Goal: Task Accomplishment & Management: Use online tool/utility

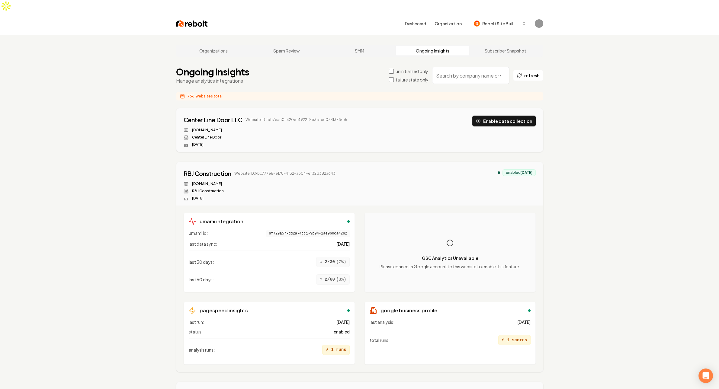
click at [406, 77] on label "failure state only" at bounding box center [411, 80] width 33 height 6
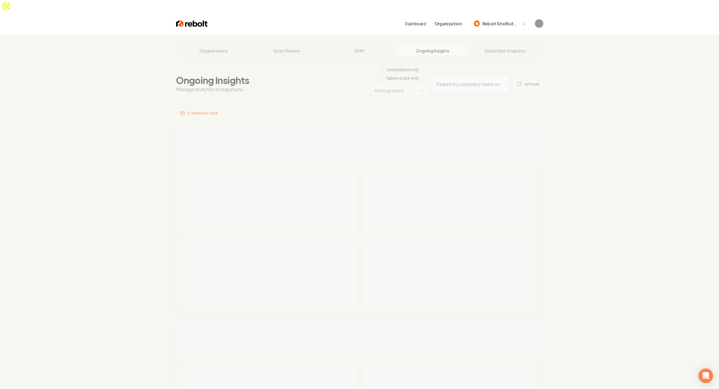
click at [453, 75] on div "Organizations Spam Review SMM Ongoing Insights Subscriber Snapshot Ongoing Insi…" at bounding box center [359, 385] width 719 height 700
click at [398, 79] on div "Organizations Spam Review SMM Ongoing Insights Subscriber Snapshot Ongoing Insi…" at bounding box center [359, 385] width 719 height 700
click at [401, 79] on div "Organizations Spam Review SMM Ongoing Insights Subscriber Snapshot Ongoing Insi…" at bounding box center [359, 385] width 719 height 700
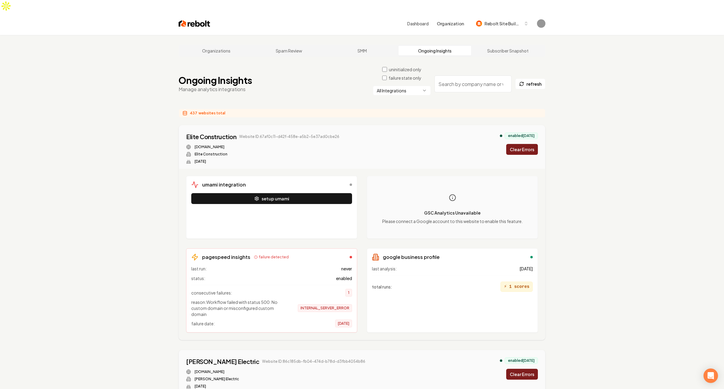
click at [401, 79] on html "Dashboard Organization Rebolt Site Builder Organizations Spam Review SMM Ongoin…" at bounding box center [362, 194] width 724 height 389
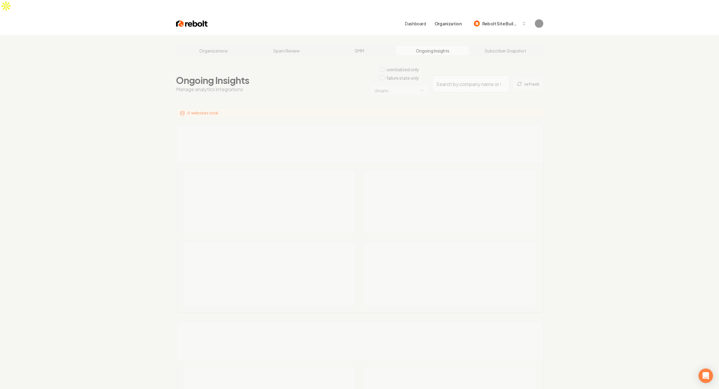
click at [405, 105] on div "Organizations Spam Review SMM Ongoing Insights Subscriber Snapshot Ongoing Insi…" at bounding box center [359, 385] width 719 height 700
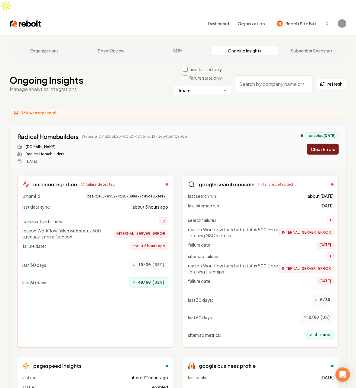
drag, startPoint x: 187, startPoint y: 69, endPoint x: 119, endPoint y: 74, distance: 68.4
click at [119, 74] on div "Ongoing Insights Manage analytics integrations uninitialized only failure state…" at bounding box center [178, 83] width 336 height 35
click at [136, 82] on div "Ongoing Insights Manage analytics integrations uninitialized only failure state…" at bounding box center [178, 83] width 336 height 35
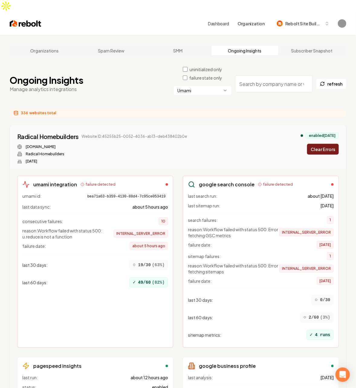
click at [323, 144] on button "Clear Errors" at bounding box center [323, 149] width 32 height 11
click at [180, 145] on div "brockmillerlandscapes.com" at bounding box center [111, 147] width 189 height 5
click at [231, 146] on div "Brockmiller Landscapes Website ID: 16f34679-4a24-4873-a80e-839815f9c2cb brockmi…" at bounding box center [177, 147] width 321 height 31
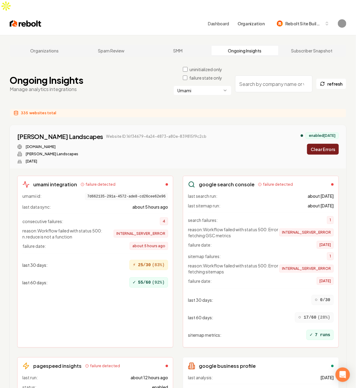
click at [86, 82] on div "Ongoing Insights Manage analytics integrations uninitialized only failure state…" at bounding box center [178, 83] width 336 height 35
click at [136, 109] on div "335 websites total" at bounding box center [178, 113] width 336 height 9
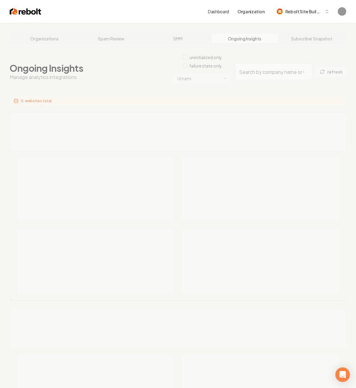
click at [115, 62] on div "Organizations Spam Review SMM Ongoing Insights Subscriber Snapshot Ongoing Insi…" at bounding box center [178, 373] width 356 height 700
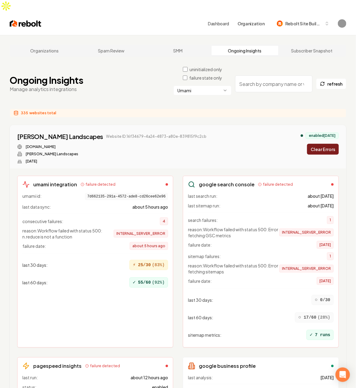
click at [115, 66] on div "Ongoing Insights Manage analytics integrations uninitialized only failure state…" at bounding box center [178, 83] width 336 height 35
click at [263, 75] on input "search" at bounding box center [273, 83] width 77 height 17
click at [105, 109] on div "335 websites total" at bounding box center [178, 113] width 336 height 9
click at [260, 75] on input "search" at bounding box center [273, 83] width 77 height 17
paste input "9bc777e8-e178-4f32-ab04-ef32d382a643"
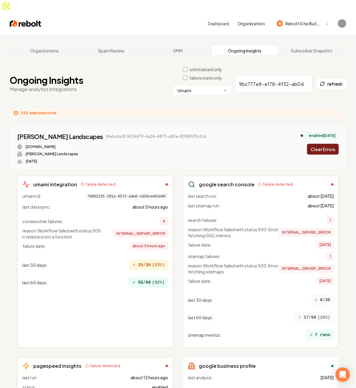
scroll to position [0, 37]
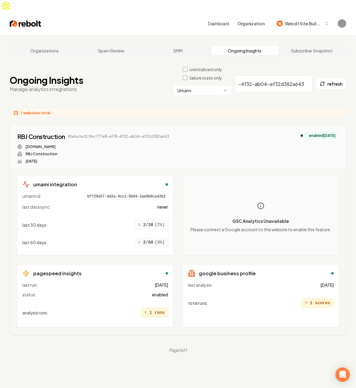
type input "9bc777e8-e178-4f32-ab04-ef32d382a643"
click at [203, 75] on label "failure state only" at bounding box center [205, 78] width 33 height 6
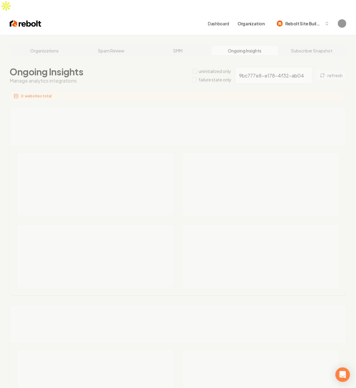
click at [94, 75] on div "Organizations Spam Review SMM Ongoing Insights Subscriber Snapshot Ongoing Insi…" at bounding box center [178, 376] width 356 height 683
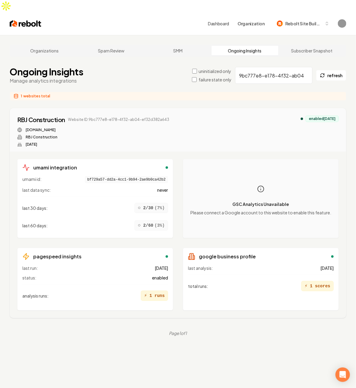
click at [95, 66] on div "Ongoing Insights Manage analytics integrations uninitialized only failure state…" at bounding box center [178, 75] width 336 height 18
click at [221, 77] on label "failure state only" at bounding box center [214, 80] width 33 height 6
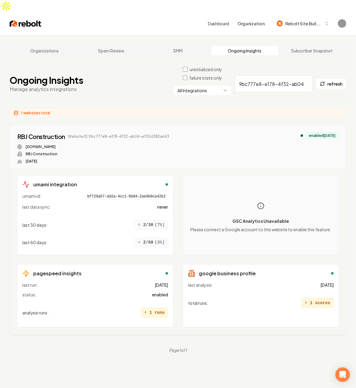
click at [270, 75] on input "9bc777e8-e178-4f32-ab04-ef32d382a643" at bounding box center [273, 83] width 77 height 17
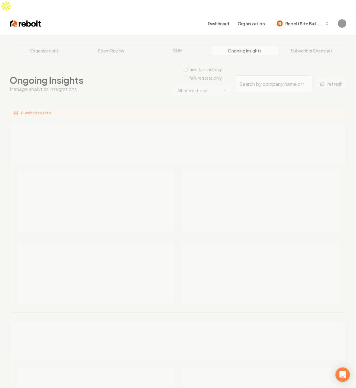
click at [119, 84] on div "Organizations Spam Review SMM Ongoing Insights Subscriber Snapshot Ongoing Insi…" at bounding box center [178, 385] width 356 height 700
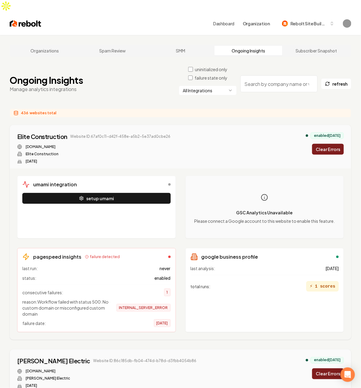
click at [200, 79] on html "Dashboard Organization Rebolt Site Builder Organizations Spam Review SMM Ongoin…" at bounding box center [180, 194] width 361 height 388
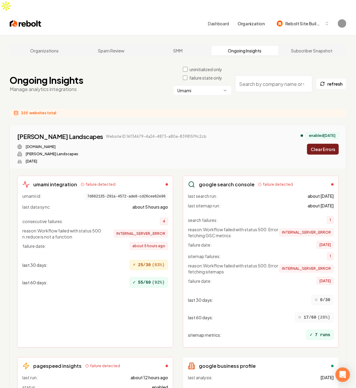
click at [271, 75] on input "search" at bounding box center [273, 83] width 77 height 17
paste input "9bc777e8-e178-4f32-ab04-ef32d382a643"
type input "9bc777e8-e178-4f32-ab04-ef32d382a643"
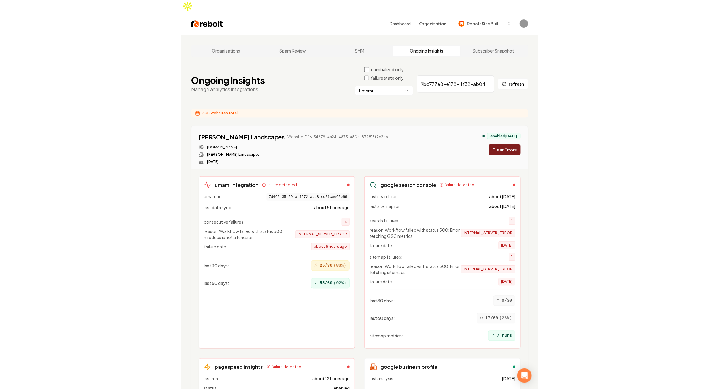
scroll to position [0, 37]
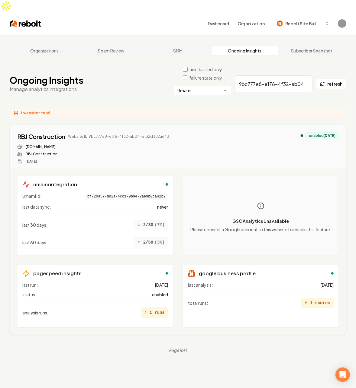
click at [121, 75] on div "Ongoing Insights Manage analytics integrations uninitialized only failure state…" at bounding box center [178, 83] width 336 height 35
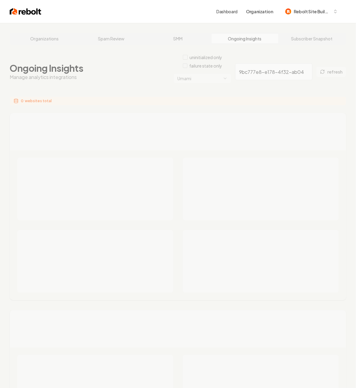
click at [161, 95] on div "Organizations Spam Review SMM Ongoing Insights Subscriber Snapshot Ongoing Insi…" at bounding box center [178, 373] width 356 height 700
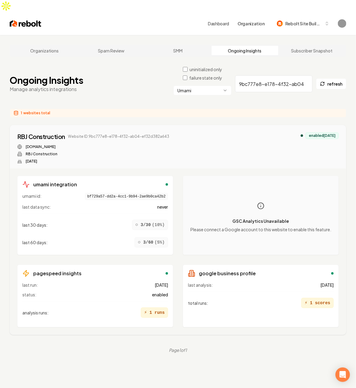
click at [261, 75] on input "9bc777e8-e178-4f32-ab04-ef32d382a643" at bounding box center [273, 83] width 77 height 17
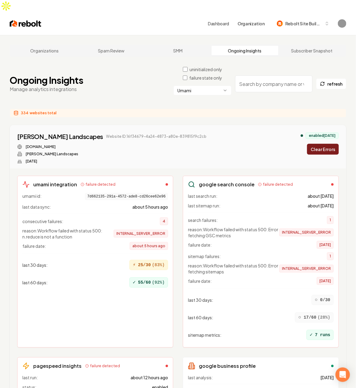
click at [327, 144] on button "Clear Errors" at bounding box center [323, 149] width 32 height 11
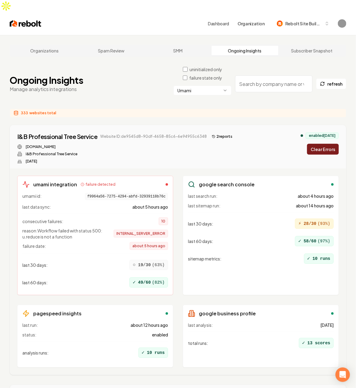
click at [318, 144] on button "Clear Errors" at bounding box center [323, 149] width 32 height 11
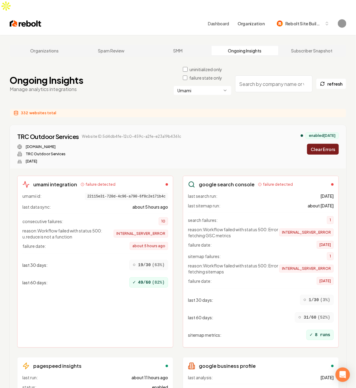
click at [320, 144] on button "Clear Errors" at bounding box center [323, 149] width 32 height 11
click at [324, 144] on button "Clear Errors" at bounding box center [323, 149] width 32 height 11
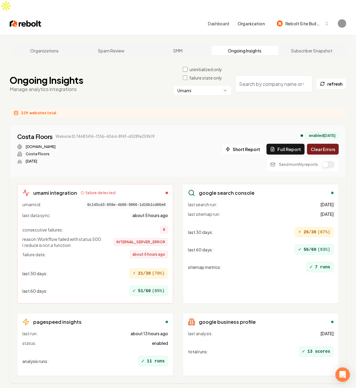
click at [320, 144] on button "Clear Errors" at bounding box center [323, 149] width 32 height 11
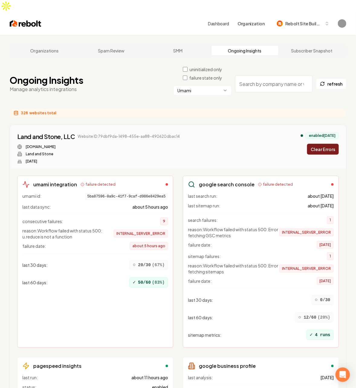
click at [321, 144] on button "Clear Errors" at bounding box center [323, 149] width 32 height 11
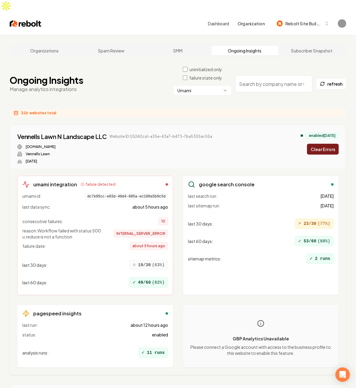
click at [321, 144] on button "Clear Errors" at bounding box center [323, 149] width 32 height 11
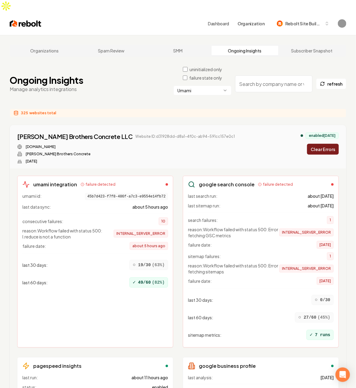
click at [321, 144] on button "Clear Errors" at bounding box center [323, 149] width 32 height 11
click at [327, 144] on button "Clear Errors" at bounding box center [323, 149] width 32 height 11
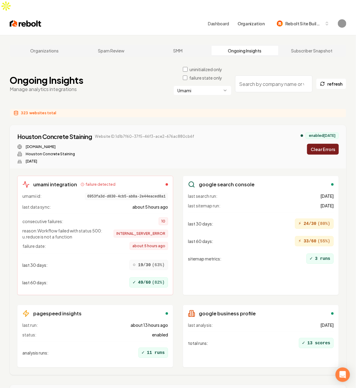
click at [330, 143] on div "Houston Concrete Staining Website ID: 1d1b7f60-37f5-46f3-ace2-676ac880cb6f hous…" at bounding box center [177, 147] width 321 height 31
click at [323, 144] on button "Clear Errors" at bounding box center [323, 149] width 32 height 11
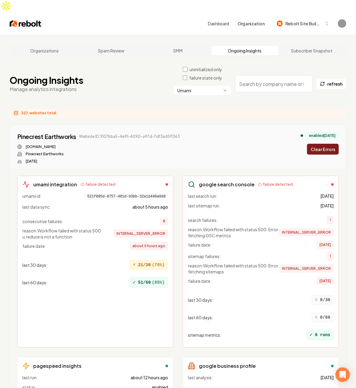
click at [323, 144] on button "Clear Errors" at bounding box center [323, 149] width 32 height 11
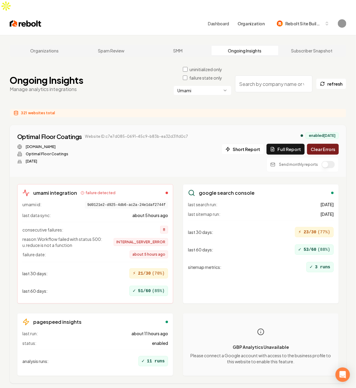
click at [323, 144] on button "Clear Errors" at bounding box center [323, 149] width 32 height 11
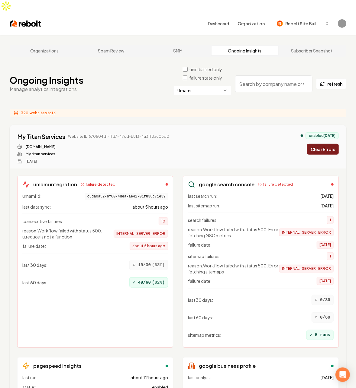
click at [323, 144] on button "Clear Errors" at bounding box center [323, 149] width 32 height 11
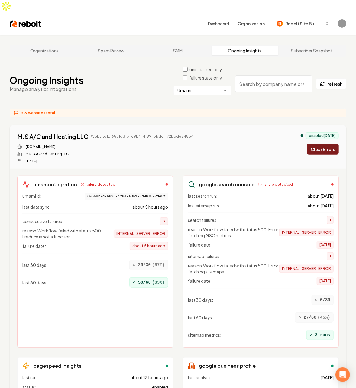
click at [323, 144] on button "Clear Errors" at bounding box center [323, 149] width 32 height 11
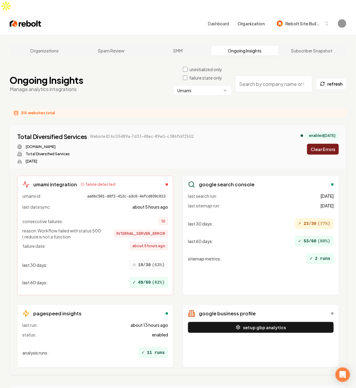
click at [323, 144] on button "Clear Errors" at bounding box center [323, 149] width 32 height 11
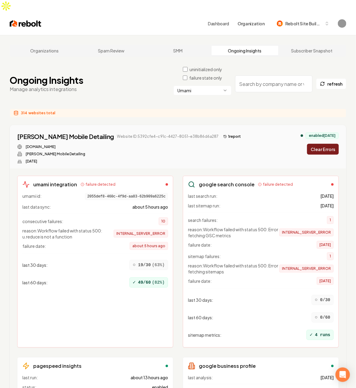
click at [323, 144] on button "Clear Errors" at bounding box center [323, 149] width 32 height 11
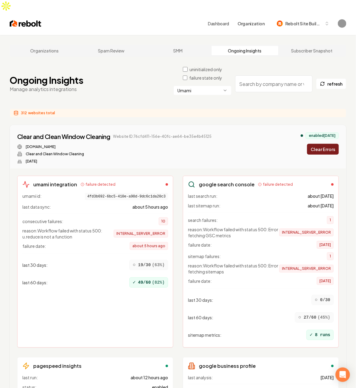
click at [323, 144] on button "Clear Errors" at bounding box center [323, 149] width 32 height 11
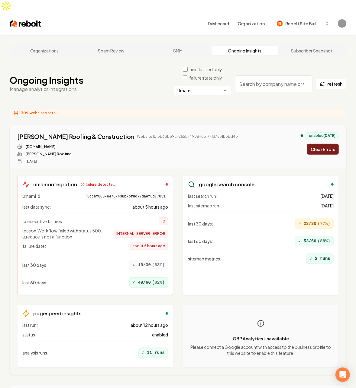
click at [323, 144] on button "Clear Errors" at bounding box center [323, 149] width 32 height 11
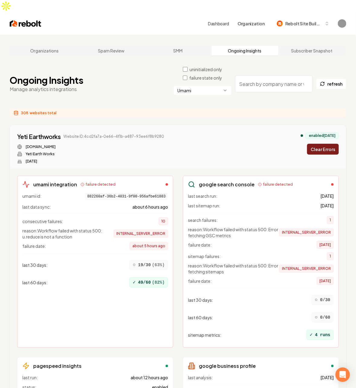
click at [323, 144] on button "Clear Errors" at bounding box center [323, 149] width 32 height 11
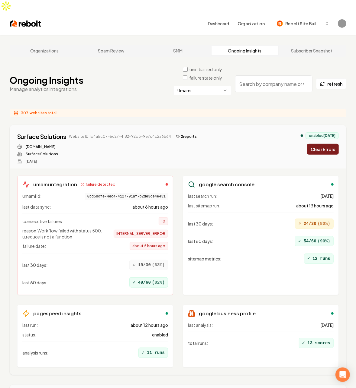
click at [323, 144] on button "Clear Errors" at bounding box center [323, 149] width 32 height 11
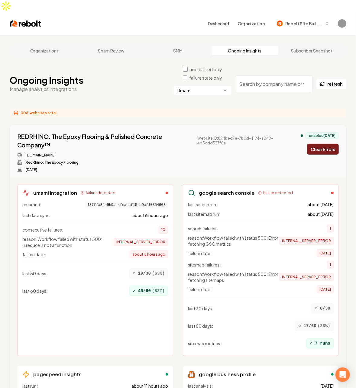
click at [323, 144] on button "Clear Errors" at bounding box center [323, 149] width 32 height 11
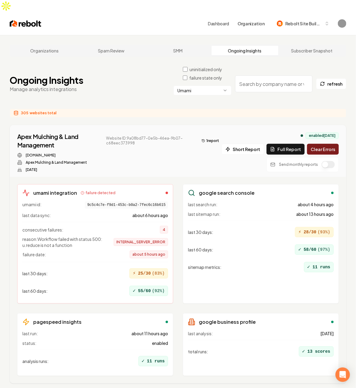
click at [323, 144] on button "Clear Errors" at bounding box center [323, 149] width 32 height 11
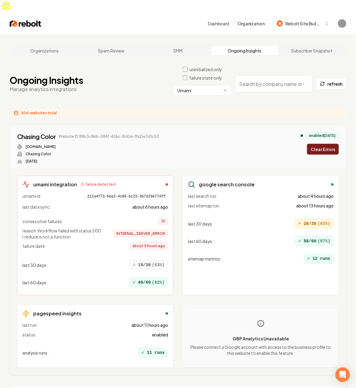
click at [323, 144] on button "Clear Errors" at bounding box center [323, 149] width 32 height 11
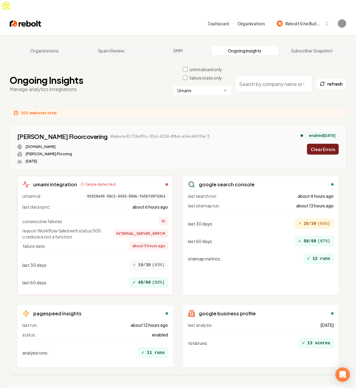
click at [323, 144] on button "Clear Errors" at bounding box center [323, 149] width 32 height 11
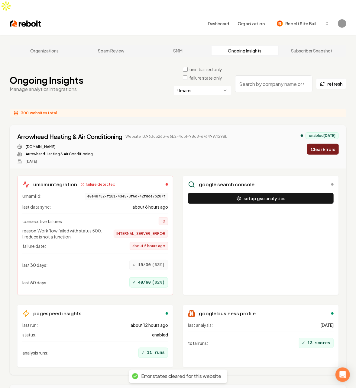
click at [323, 144] on button "Clear Errors" at bounding box center [323, 149] width 32 height 11
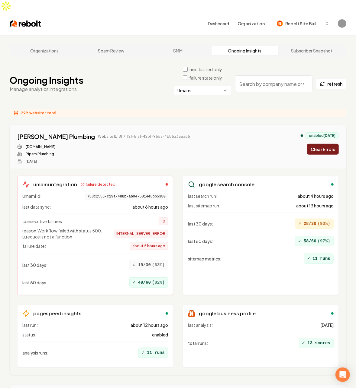
click at [323, 144] on button "Clear Errors" at bounding box center [323, 149] width 32 height 11
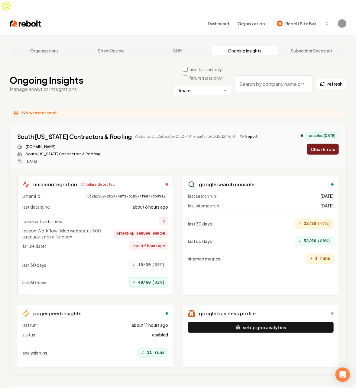
click at [323, 144] on button "Clear Errors" at bounding box center [323, 149] width 32 height 11
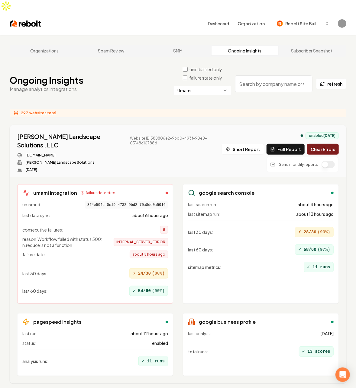
click at [323, 144] on button "Clear Errors" at bounding box center [323, 149] width 32 height 11
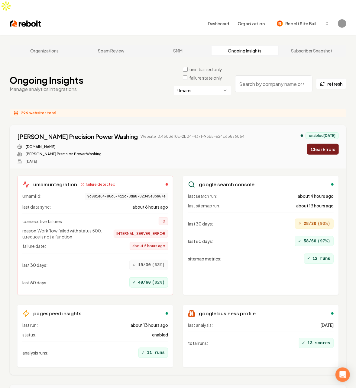
click at [323, 144] on button "Clear Errors" at bounding box center [323, 149] width 32 height 11
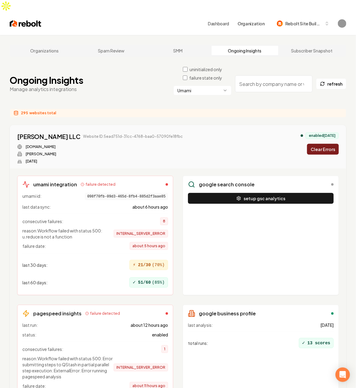
click at [323, 144] on button "Clear Errors" at bounding box center [323, 149] width 32 height 11
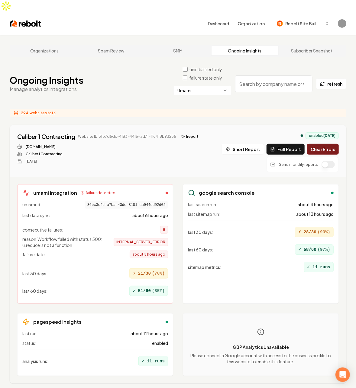
click at [323, 144] on button "Clear Errors" at bounding box center [323, 149] width 32 height 11
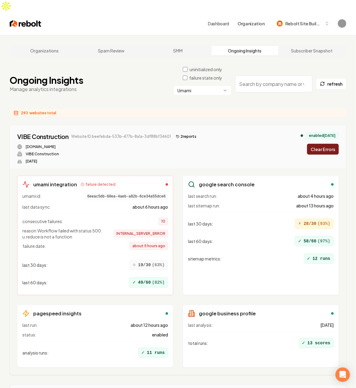
click at [323, 144] on button "Clear Errors" at bounding box center [323, 149] width 32 height 11
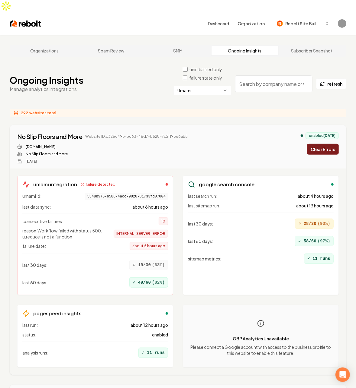
click at [323, 144] on button "Clear Errors" at bounding box center [323, 149] width 32 height 11
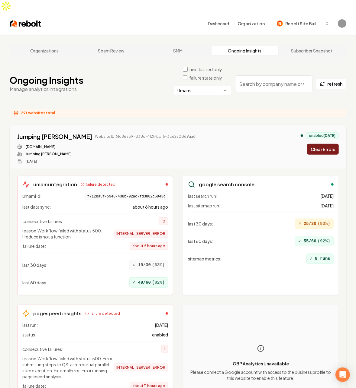
click at [323, 144] on button "Clear Errors" at bounding box center [323, 149] width 32 height 11
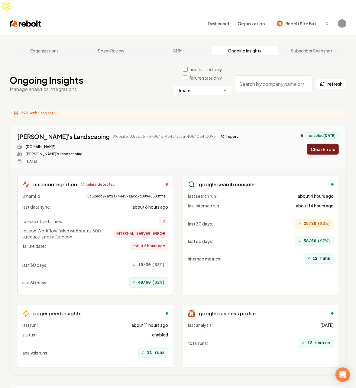
click at [323, 144] on button "Clear Errors" at bounding box center [323, 149] width 32 height 11
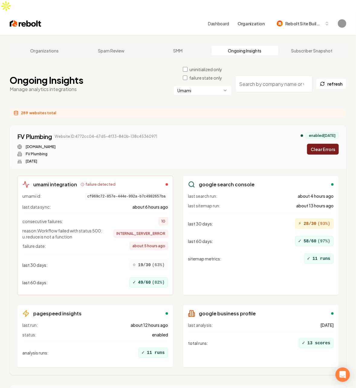
click at [323, 144] on button "Clear Errors" at bounding box center [323, 149] width 32 height 11
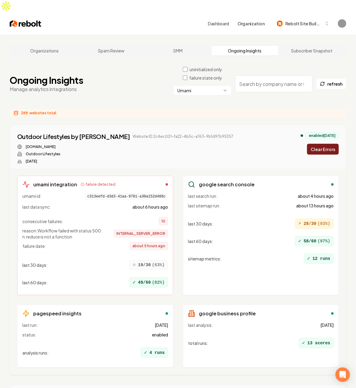
click at [323, 144] on button "Clear Errors" at bounding box center [323, 149] width 32 height 11
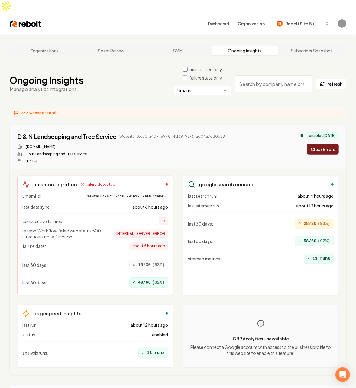
click at [323, 144] on button "Clear Errors" at bounding box center [323, 149] width 32 height 11
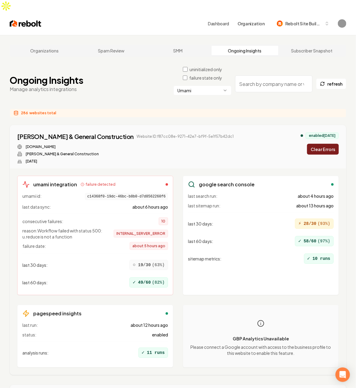
click at [323, 144] on button "Clear Errors" at bounding box center [323, 149] width 32 height 11
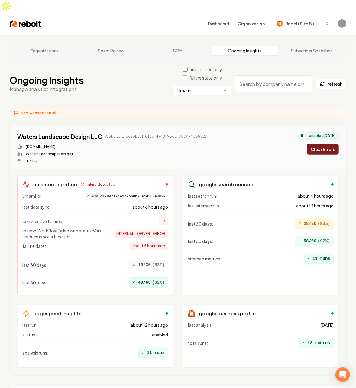
click at [323, 144] on button "Clear Errors" at bounding box center [323, 149] width 32 height 11
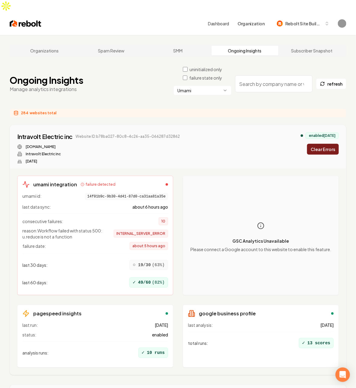
drag, startPoint x: 323, startPoint y: 138, endPoint x: 311, endPoint y: 156, distance: 21.3
click at [311, 156] on div "Intravolt Electric inc Website ID: b78ba027-80c8-4c26-aa35-066287d32862 intravo…" at bounding box center [178, 146] width 336 height 43
click at [324, 144] on button "Clear Errors" at bounding box center [323, 149] width 32 height 11
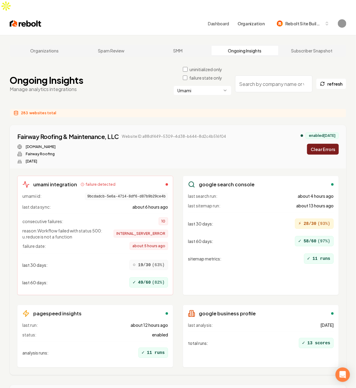
click at [324, 144] on button "Clear Errors" at bounding box center [323, 149] width 32 height 11
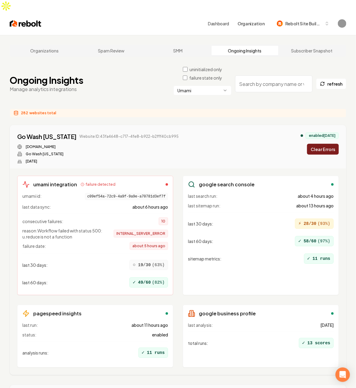
click at [324, 144] on button "Clear Errors" at bounding box center [323, 149] width 32 height 11
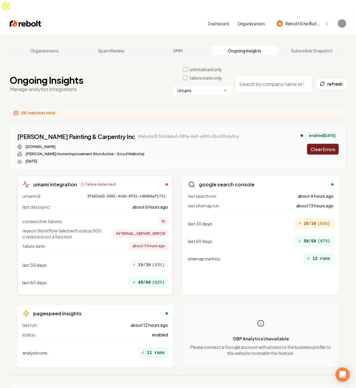
click at [324, 144] on button "Clear Errors" at bounding box center [323, 149] width 32 height 11
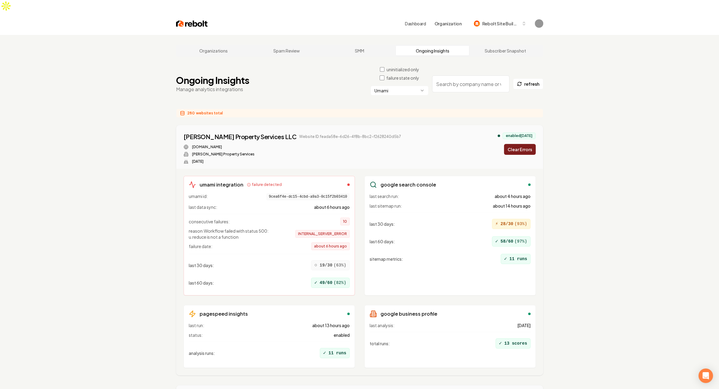
scroll to position [340, 0]
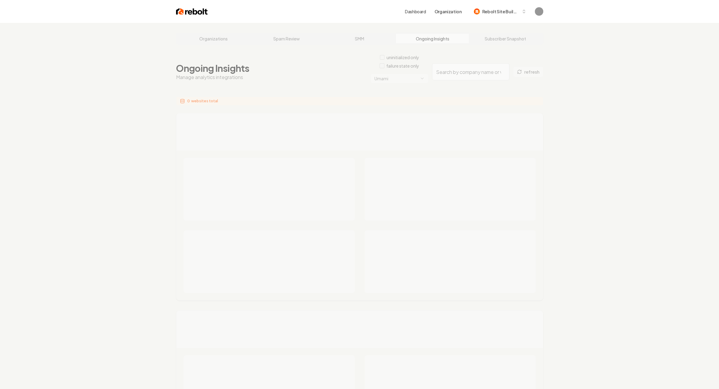
click at [113, 138] on div "Organizations Spam Review SMM Ongoing Insights Subscriber Snapshot Ongoing Insi…" at bounding box center [359, 373] width 719 height 700
click at [109, 119] on div "Organizations Spam Review SMM Ongoing Insights Subscriber Snapshot Ongoing Insi…" at bounding box center [359, 373] width 719 height 700
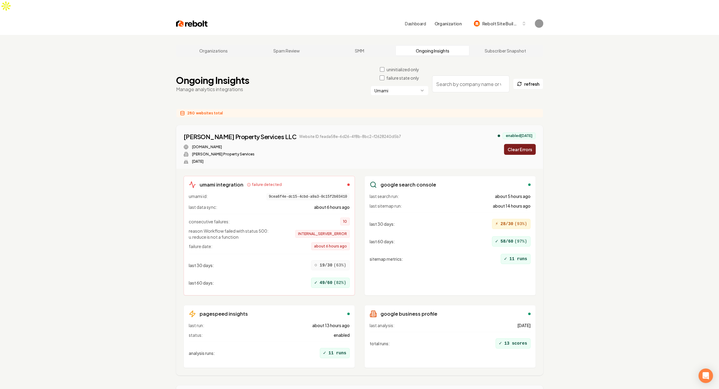
click at [520, 144] on button "Clear Errors" at bounding box center [520, 149] width 32 height 11
click at [515, 144] on button "Clear Errors" at bounding box center [520, 149] width 32 height 11
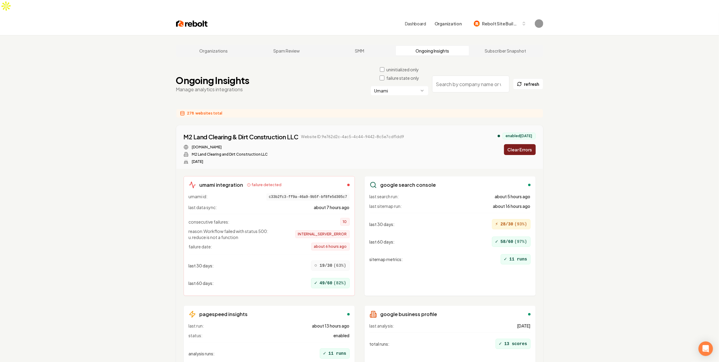
click at [416, 75] on label "failure state only" at bounding box center [402, 78] width 33 height 6
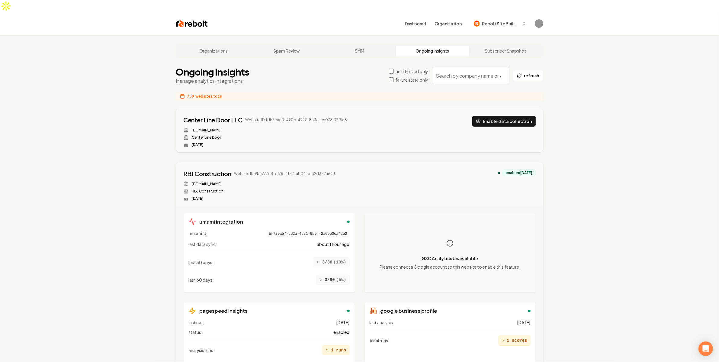
click at [398, 116] on div "Center Line Door LLC Website ID: fdb7eac0-420e-4922-8b3c-ce078137f5e5 centerlin…" at bounding box center [359, 131] width 352 height 31
click at [467, 68] on input "search" at bounding box center [470, 75] width 77 height 17
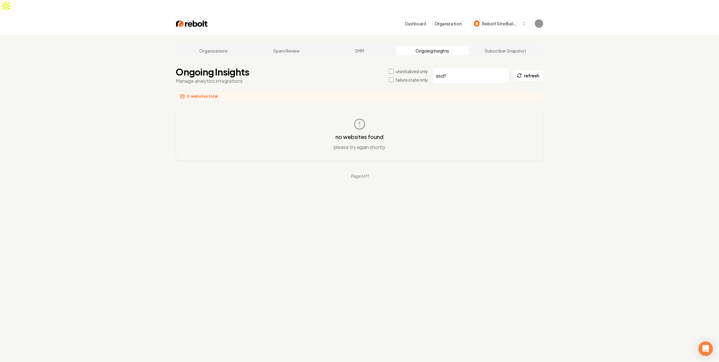
type input "asdf"
click at [619, 201] on div "Organizations Spam Review SMM Ongoing Insights Subscriber Snapshot Ongoing Insi…" at bounding box center [359, 216] width 719 height 362
click at [468, 70] on input "asdf" at bounding box center [470, 75] width 77 height 17
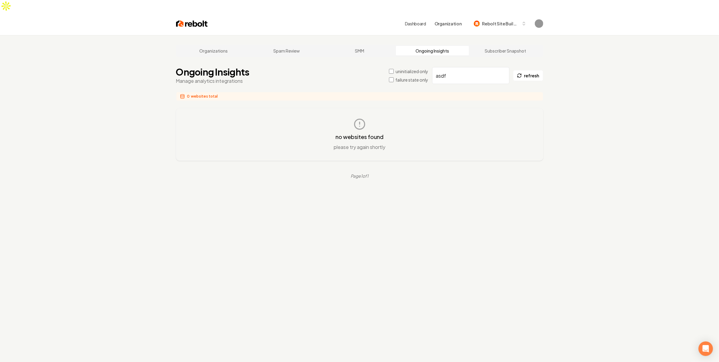
click at [499, 67] on input "asdf" at bounding box center [470, 75] width 77 height 17
click at [504, 67] on input "asdf" at bounding box center [470, 75] width 77 height 17
click at [586, 83] on div "Organizations Spam Review SMM Ongoing Insights Subscriber Snapshot Ongoing Insi…" at bounding box center [359, 216] width 719 height 362
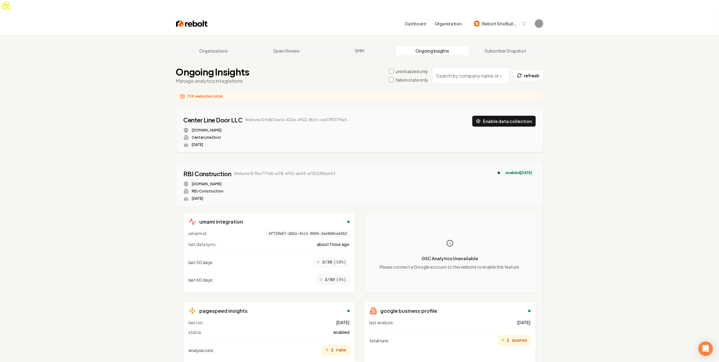
click at [405, 68] on label "uninitialized only" at bounding box center [411, 71] width 33 height 6
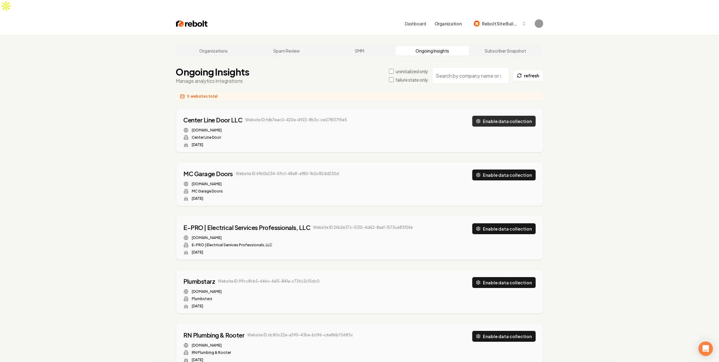
click at [496, 116] on button "Enable data collection" at bounding box center [503, 121] width 63 height 11
click at [509, 169] on button "Enable data collection" at bounding box center [503, 174] width 63 height 11
click at [500, 223] on button "Enable data collection" at bounding box center [503, 228] width 63 height 11
click at [497, 277] on button "Enable data collection" at bounding box center [503, 282] width 63 height 11
click at [509, 330] on button "Enable data collection" at bounding box center [503, 335] width 63 height 11
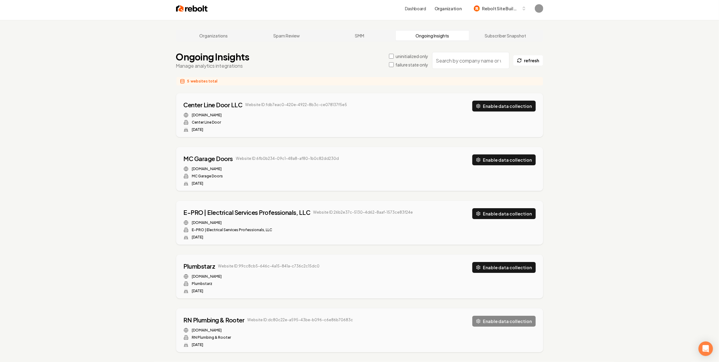
scroll to position [23, 0]
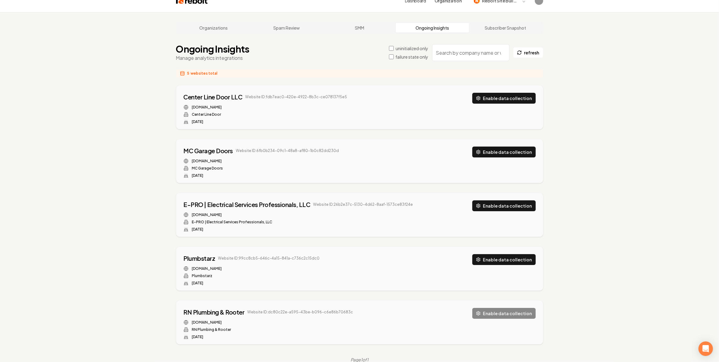
click at [587, 286] on div "Organizations Spam Review SMM Ongoing Insights Subscriber Snapshot Ongoing Insi…" at bounding box center [359, 193] width 719 height 362
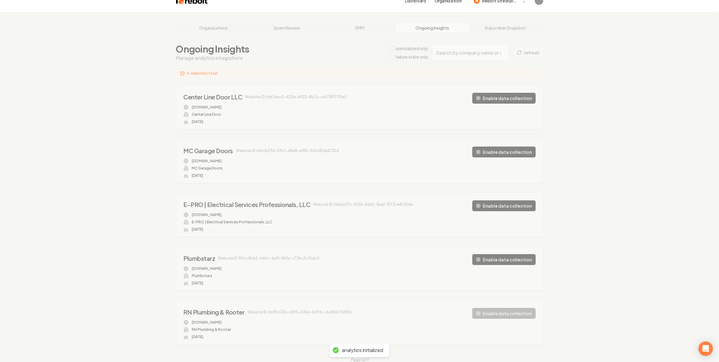
click at [586, 289] on div "Organizations Spam Review SMM Ongoing Insights Subscriber Snapshot Ongoing Insi…" at bounding box center [359, 193] width 719 height 362
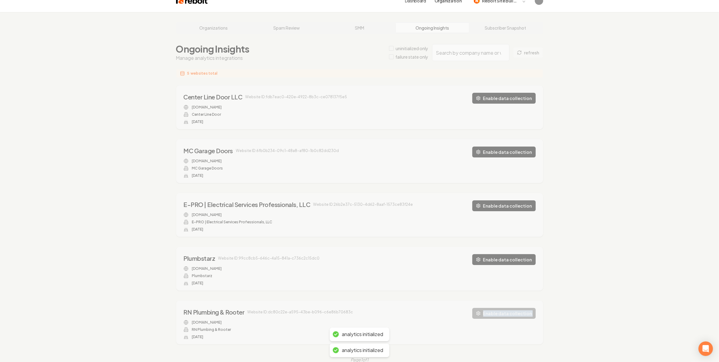
click at [586, 289] on div "Organizations Spam Review SMM Ongoing Insights Subscriber Snapshot Ongoing Insi…" at bounding box center [359, 193] width 719 height 362
click at [592, 282] on div "Organizations Spam Review SMM Ongoing Insights Subscriber Snapshot Ongoing Insi…" at bounding box center [359, 193] width 719 height 362
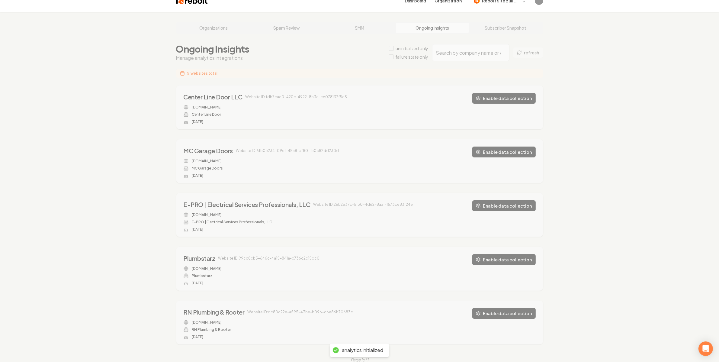
click at [558, 256] on div "Organizations Spam Review SMM Ongoing Insights Subscriber Snapshot Ongoing Insi…" at bounding box center [359, 193] width 719 height 362
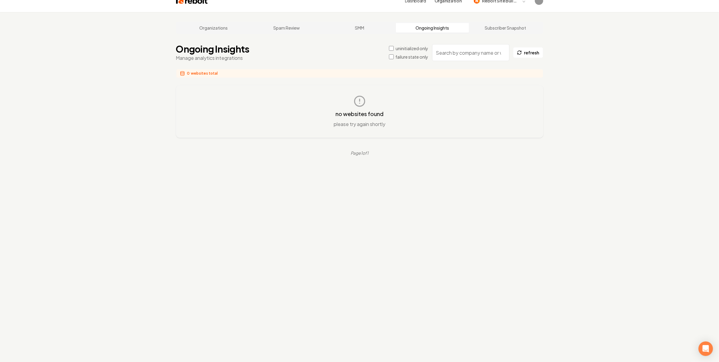
click at [565, 244] on div "Organizations Spam Review SMM Ongoing Insights Subscriber Snapshot Ongoing Insi…" at bounding box center [359, 193] width 719 height 362
click at [566, 244] on div "Organizations Spam Review SMM Ongoing Insights Subscriber Snapshot Ongoing Insi…" at bounding box center [359, 193] width 719 height 362
click at [215, 209] on div "Organizations Spam Review SMM Ongoing Insights Subscriber Snapshot Ongoing Insi…" at bounding box center [359, 193] width 719 height 362
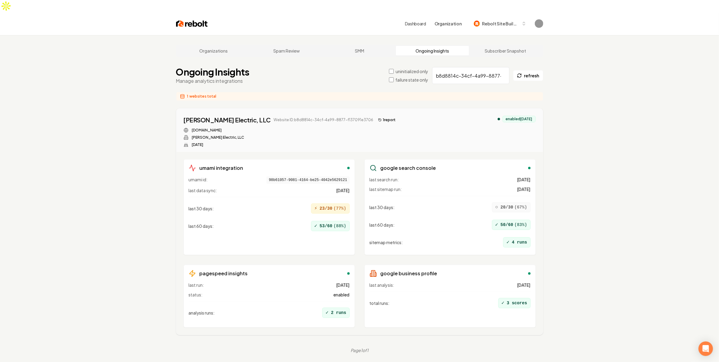
click at [601, 190] on div "Organizations Spam Review SMM Ongoing Insights Subscriber Snapshot Ongoing Insi…" at bounding box center [359, 216] width 719 height 362
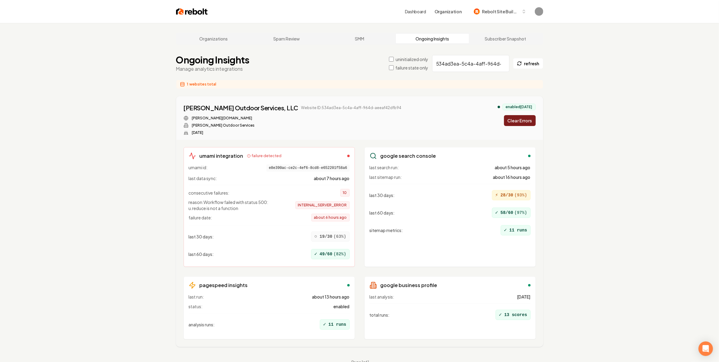
click at [628, 164] on div "Organizations Spam Review SMM Ongoing Insights Subscriber Snapshot Ongoing Insi…" at bounding box center [359, 204] width 719 height 362
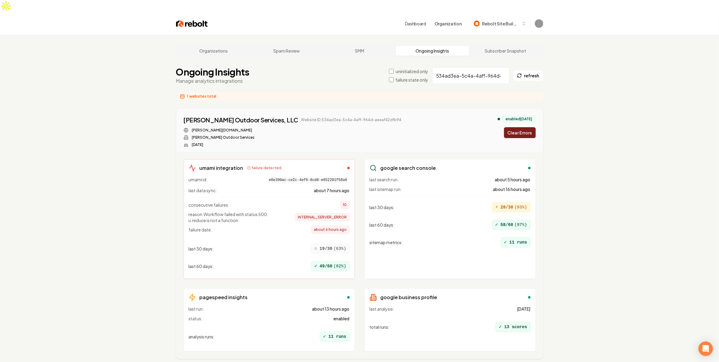
click at [370, 129] on div "Carlson Outdoor Services, LLC Website ID: 534ad3ea-5c4a-4aff-964d-aeeaf42dfb94 …" at bounding box center [359, 131] width 352 height 31
click at [322, 116] on div "[PERSON_NAME] Exterior Cleaning LLC Website ID: f878d6a9-dace-4c56-aec4-ef7239c…" at bounding box center [291, 131] width 216 height 31
click at [640, 161] on div "Organizations Spam Review SMM Ongoing Insights Subscriber Snapshot Ongoing Insi…" at bounding box center [359, 216] width 719 height 362
click at [636, 165] on div "Organizations Spam Review SMM Ongoing Insights Subscriber Snapshot Ongoing Insi…" at bounding box center [359, 216] width 719 height 362
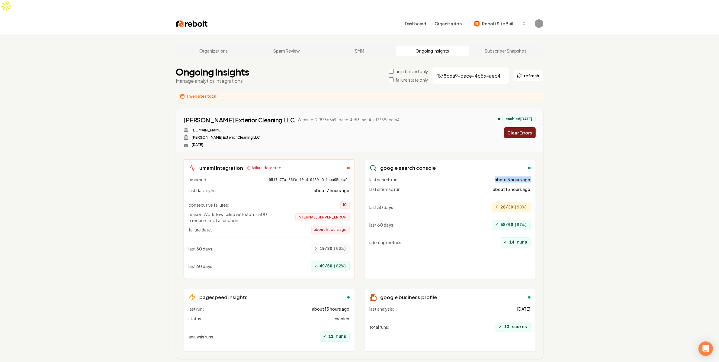
click at [636, 165] on div "Organizations Spam Review SMM Ongoing Insights Subscriber Snapshot Ongoing Insi…" at bounding box center [359, 216] width 719 height 362
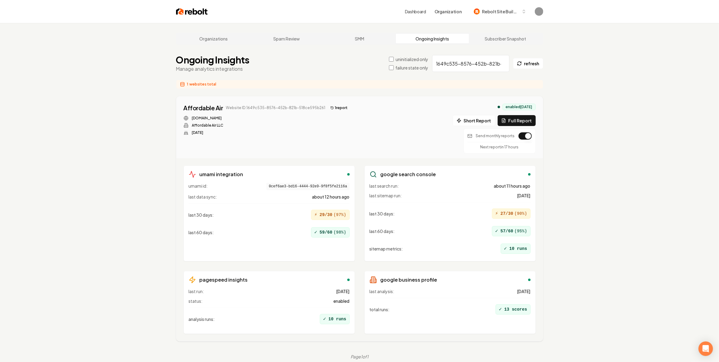
click at [345, 88] on div "1 websites total" at bounding box center [359, 84] width 367 height 9
click at [388, 83] on div "1 websites total" at bounding box center [359, 84] width 367 height 9
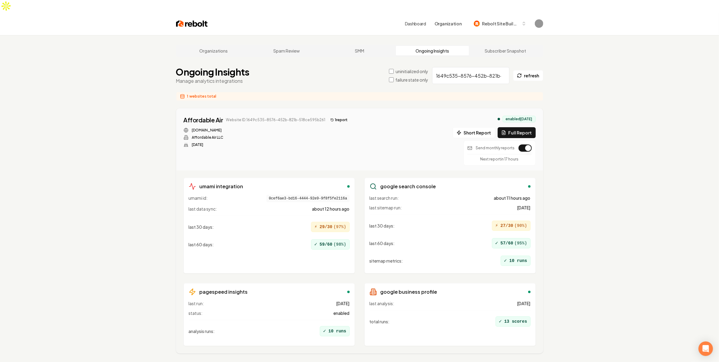
click at [319, 89] on main "Organizations Spam Review SMM Ongoing Insights Subscriber Snapshot Ongoing Insi…" at bounding box center [359, 208] width 386 height 346
click at [334, 116] on div "Prestige Air Website ID: c907d8ee-6a99-44c1-8812-28d0985b3bc9 [DOMAIN_NAME] Pre…" at bounding box center [359, 141] width 352 height 50
click at [335, 116] on div "Prestige Air Website ID: c907d8ee-6a99-44c1-8812-28d0985b3bc9 [DOMAIN_NAME] Pre…" at bounding box center [359, 141] width 352 height 50
click at [340, 90] on main "Organizations Spam Review SMM Ongoing Insights Subscriber Snapshot Ongoing Insi…" at bounding box center [359, 208] width 386 height 346
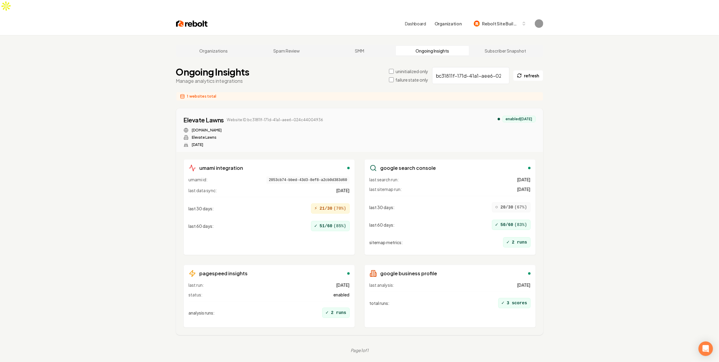
click at [331, 116] on div "Elevate Lawns Website ID: bc31811f-171d-41a1-aee6-024c44004936 [DOMAIN_NAME] El…" at bounding box center [359, 131] width 352 height 31
click at [333, 92] on div "1 websites total" at bounding box center [359, 96] width 367 height 9
click at [337, 94] on main "Organizations Spam Review SMM Ongoing Insights Subscriber Snapshot Ongoing Insi…" at bounding box center [359, 198] width 386 height 327
click at [347, 116] on div "Elevate Lawns Website ID: bc31811f-171d-41a1-aee6-024c44004936 elevatelawnsmn.c…" at bounding box center [359, 131] width 352 height 31
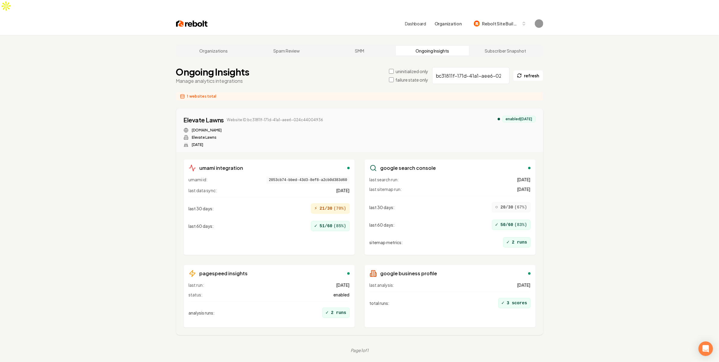
click at [349, 116] on div "Elevate Lawns Website ID: bc31811f-171d-41a1-aee6-024c44004936 elevatelawnsmn.c…" at bounding box center [359, 131] width 352 height 31
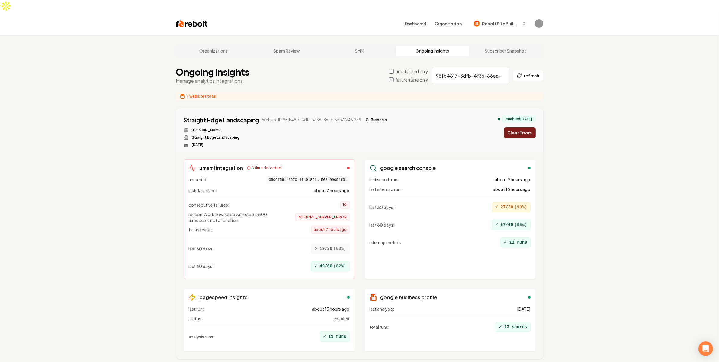
click at [100, 139] on div "Organizations Spam Review SMM Ongoing Insights Subscriber Snapshot Ongoing Insi…" at bounding box center [359, 216] width 719 height 362
click at [300, 176] on span "3506f561-2570-4fa0-861c-502499094f01" at bounding box center [307, 179] width 83 height 7
copy span "3506f561-2570-4fa0-861c-502499094f01"
